Goal: Check status: Check status

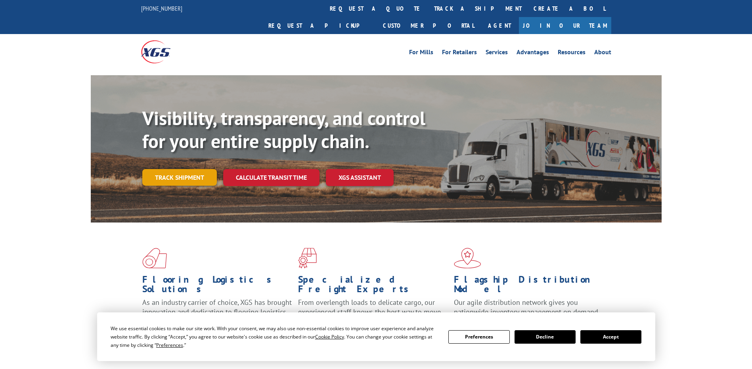
click at [183, 169] on link "Track shipment" at bounding box center [179, 177] width 75 height 17
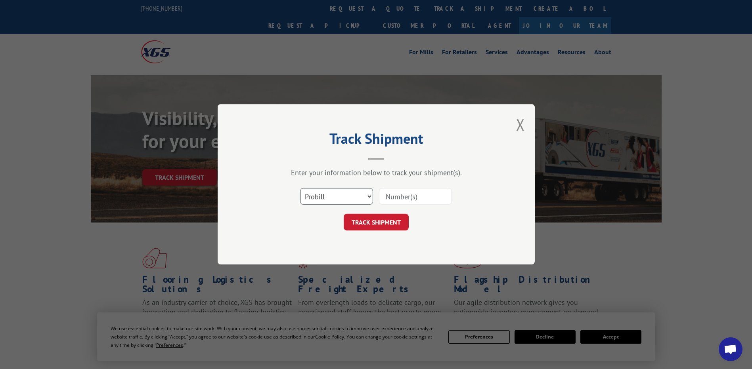
click at [370, 197] on select "Select category... Probill BOL PO" at bounding box center [336, 197] width 73 height 17
select select "bol"
click at [300, 189] on select "Select category... Probill BOL PO" at bounding box center [336, 197] width 73 height 17
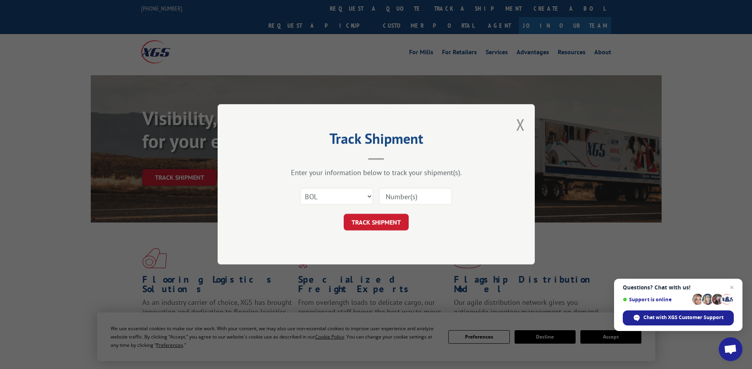
click at [411, 200] on input at bounding box center [415, 197] width 73 height 17
type input "1329385"
click button "TRACK SHIPMENT" at bounding box center [376, 222] width 65 height 17
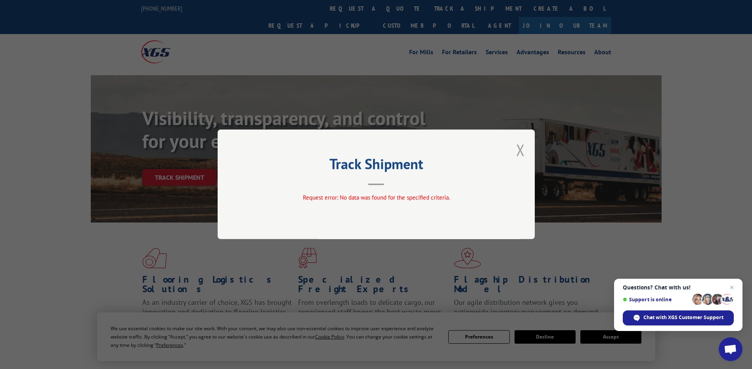
click at [521, 154] on button "Close modal" at bounding box center [520, 149] width 9 height 21
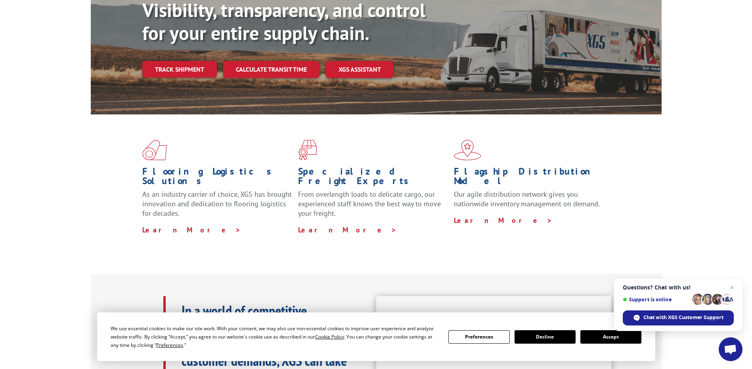
scroll to position [119, 0]
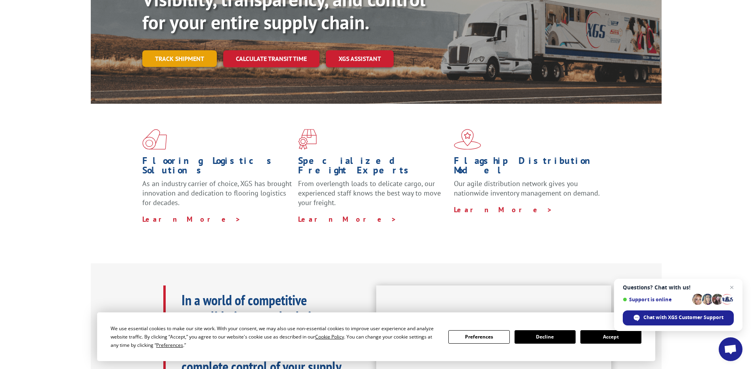
click at [181, 50] on link "Track shipment" at bounding box center [179, 58] width 75 height 17
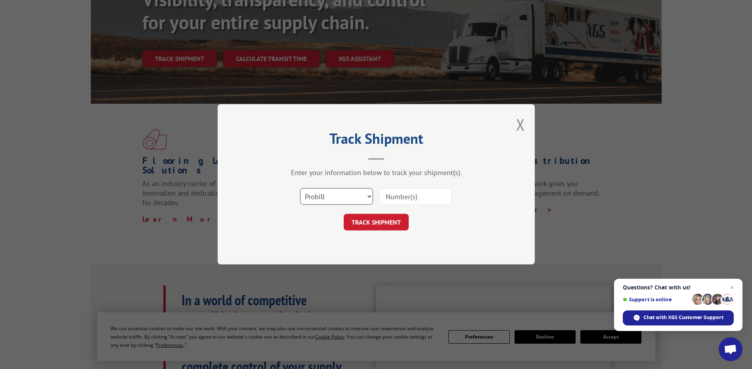
click at [356, 193] on select "Select category... Probill BOL PO" at bounding box center [336, 197] width 73 height 17
select select "bol"
click at [300, 189] on select "Select category... Probill BOL PO" at bounding box center [336, 197] width 73 height 17
click at [403, 194] on input at bounding box center [415, 197] width 73 height 17
type input "7061812"
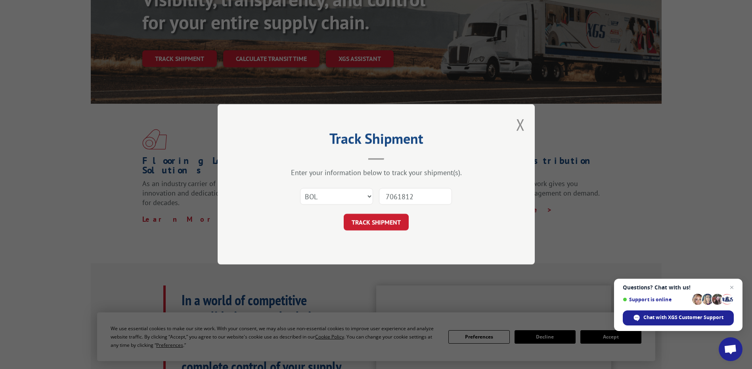
click button "TRACK SHIPMENT" at bounding box center [376, 222] width 65 height 17
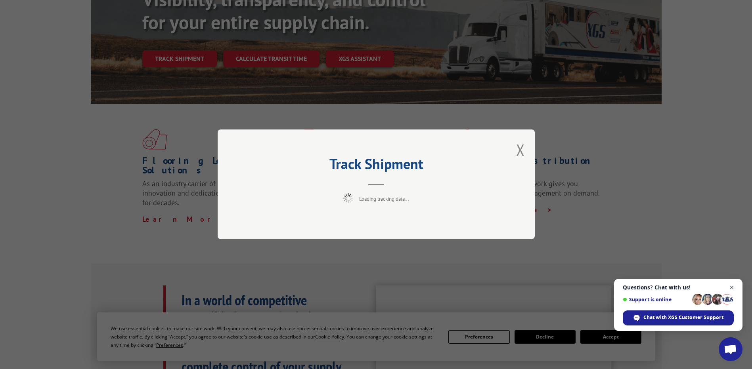
click at [731, 286] on span "Close chat" at bounding box center [732, 288] width 10 height 10
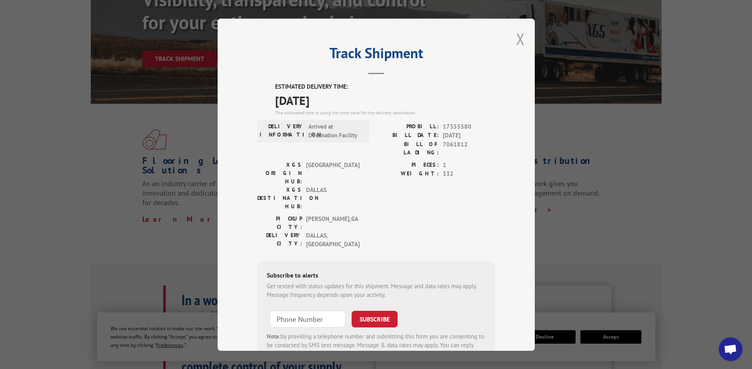
click at [516, 40] on button "Close modal" at bounding box center [520, 39] width 9 height 21
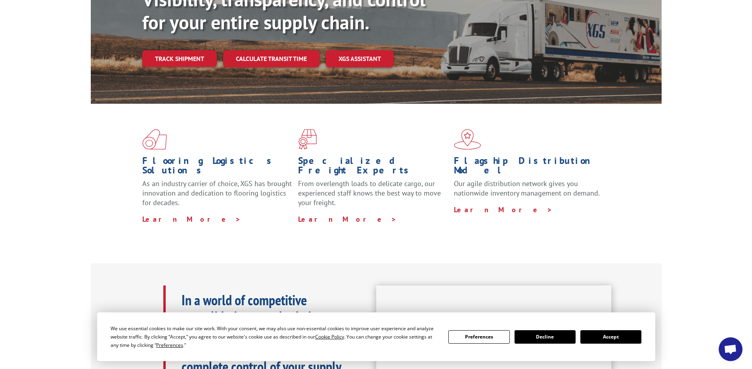
click at [555, 336] on button "Decline" at bounding box center [544, 337] width 61 height 13
